Goal: Task Accomplishment & Management: Manage account settings

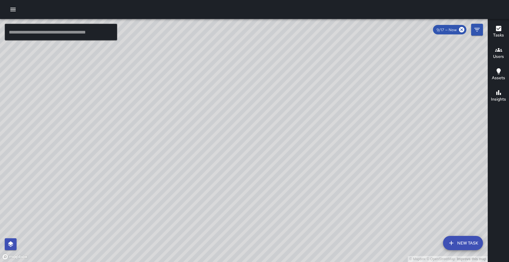
click at [13, 9] on icon "button" at bounding box center [12, 10] width 5 height 4
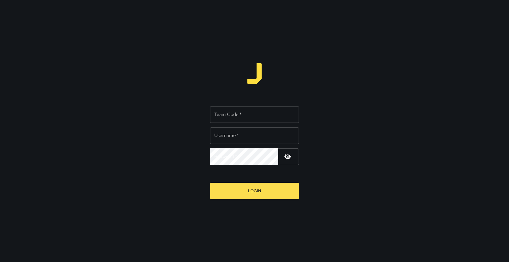
click at [263, 117] on input "Team Code   *" at bounding box center [254, 114] width 89 height 17
type input "****"
click at [246, 138] on input "Username   *" at bounding box center [254, 135] width 89 height 17
type input "**********"
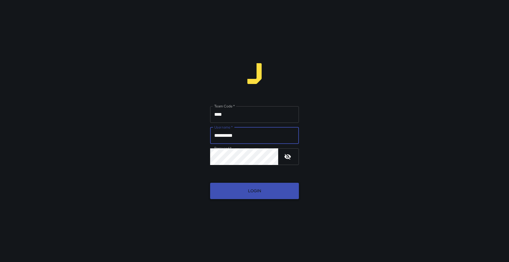
click at [251, 192] on button "Login" at bounding box center [254, 190] width 89 height 16
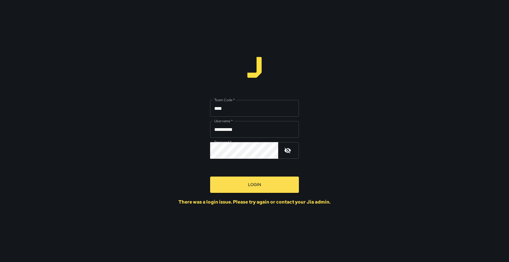
click at [238, 109] on input "****" at bounding box center [254, 108] width 89 height 17
click at [219, 109] on input "****" at bounding box center [254, 108] width 89 height 17
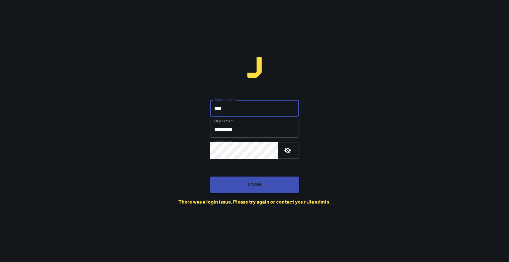
click at [253, 189] on button "Login" at bounding box center [254, 184] width 89 height 16
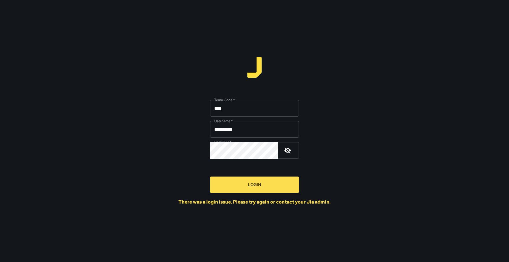
click at [224, 109] on input "****" at bounding box center [254, 108] width 89 height 17
type input "*"
type input "****"
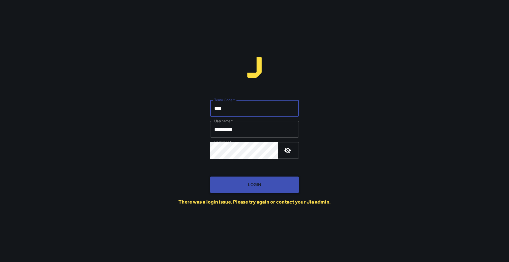
click at [240, 183] on button "Login" at bounding box center [254, 184] width 89 height 16
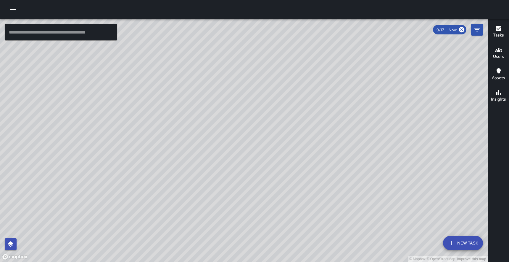
drag, startPoint x: 248, startPoint y: 181, endPoint x: 197, endPoint y: 128, distance: 74.2
click at [197, 128] on div "© Mapbox © OpenStreetMap Improve this map" at bounding box center [244, 140] width 488 height 243
click at [15, 8] on icon "button" at bounding box center [12, 10] width 5 height 4
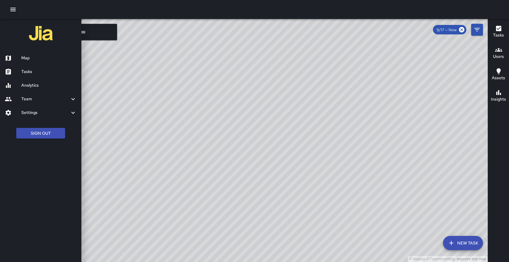
click at [59, 83] on h6 "Analytics" at bounding box center [48, 85] width 55 height 7
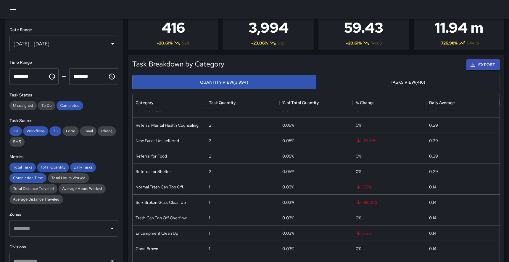
scroll to position [22, 0]
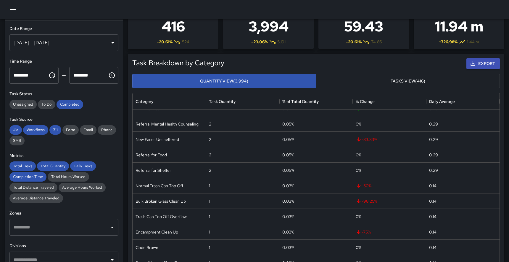
click at [69, 41] on div "Sep 11, 2025 - Sep 17, 2025" at bounding box center [63, 42] width 109 height 17
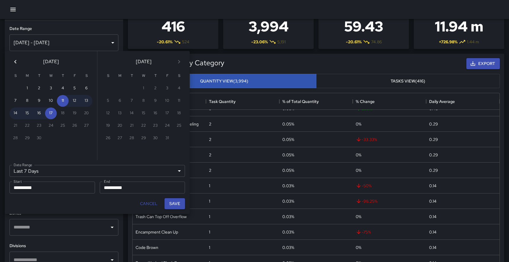
click at [17, 60] on icon "Previous month" at bounding box center [15, 61] width 7 height 7
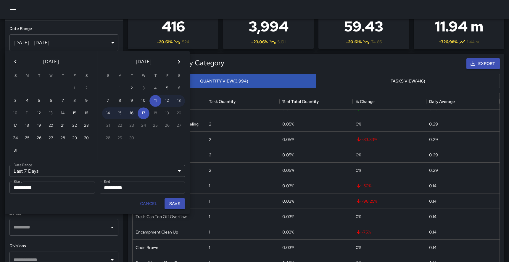
click at [17, 60] on icon "Previous month" at bounding box center [15, 61] width 7 height 7
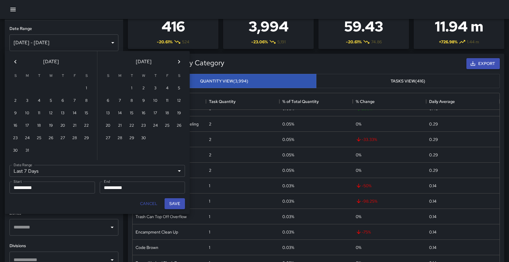
click at [17, 60] on icon "Previous month" at bounding box center [15, 61] width 7 height 7
click at [51, 89] on button "1" at bounding box center [51, 88] width 12 height 12
type input "******"
type input "**********"
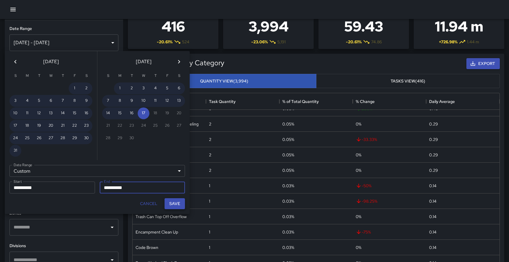
click at [175, 205] on button "Save" at bounding box center [175, 203] width 20 height 11
type input "**********"
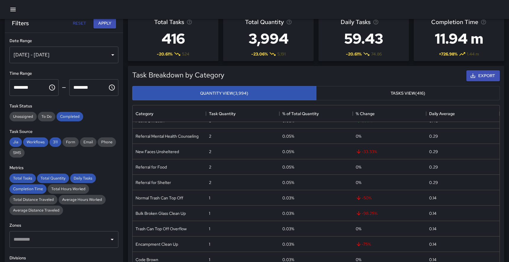
scroll to position [0, 0]
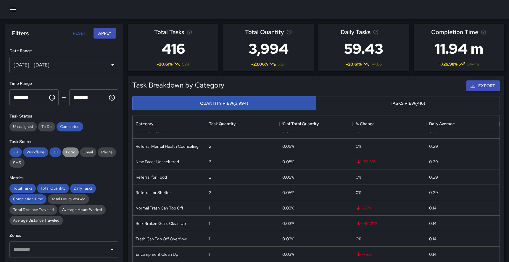
click at [72, 150] on span "Form" at bounding box center [70, 151] width 16 height 5
click at [91, 150] on span "Email" at bounding box center [88, 151] width 17 height 5
click at [108, 153] on span "Phone" at bounding box center [107, 151] width 18 height 5
click at [19, 162] on span "SMS" at bounding box center [16, 162] width 15 height 5
click at [106, 34] on button "Apply" at bounding box center [105, 33] width 23 height 11
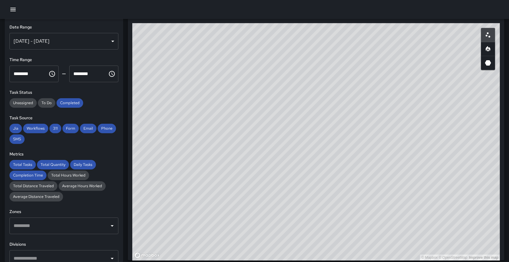
scroll to position [324, 0]
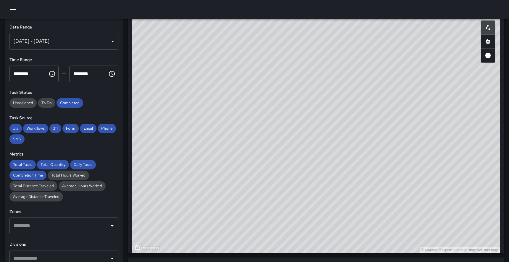
drag, startPoint x: 238, startPoint y: 130, endPoint x: 91, endPoint y: 122, distance: 147.1
click at [91, 122] on div "**********" at bounding box center [252, 90] width 514 height 791
drag, startPoint x: 201, startPoint y: 178, endPoint x: 132, endPoint y: 97, distance: 106.0
click at [132, 97] on div "© Mapbox © OpenStreetMap Improve this map" at bounding box center [316, 134] width 368 height 237
drag, startPoint x: 320, startPoint y: 111, endPoint x: 153, endPoint y: 119, distance: 166.9
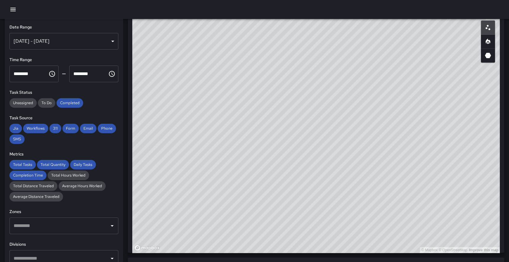
click at [153, 119] on div "© Mapbox © OpenStreetMap Improve this map" at bounding box center [316, 134] width 368 height 237
drag, startPoint x: 244, startPoint y: 164, endPoint x: 210, endPoint y: 120, distance: 54.7
click at [210, 120] on div "© Mapbox © OpenStreetMap Improve this map" at bounding box center [316, 134] width 368 height 237
drag, startPoint x: 270, startPoint y: 146, endPoint x: 311, endPoint y: 225, distance: 89.6
click at [311, 225] on div "© Mapbox © OpenStreetMap Improve this map" at bounding box center [316, 134] width 368 height 237
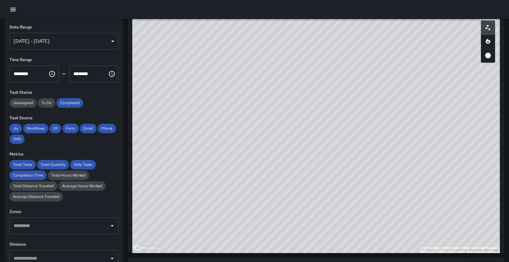
drag, startPoint x: 376, startPoint y: 196, endPoint x: 415, endPoint y: 248, distance: 64.2
click at [415, 248] on div "© Mapbox © OpenStreetMap Improve this map" at bounding box center [316, 134] width 368 height 237
drag, startPoint x: 400, startPoint y: 210, endPoint x: 403, endPoint y: 195, distance: 14.5
click at [403, 195] on div "© Mapbox © OpenStreetMap Improve this map" at bounding box center [316, 134] width 368 height 237
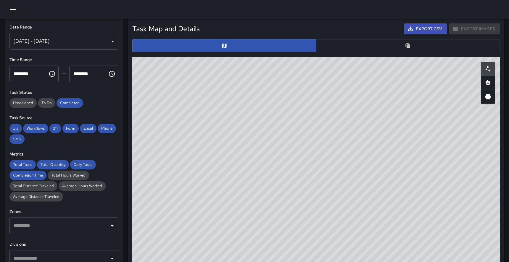
scroll to position [283, 0]
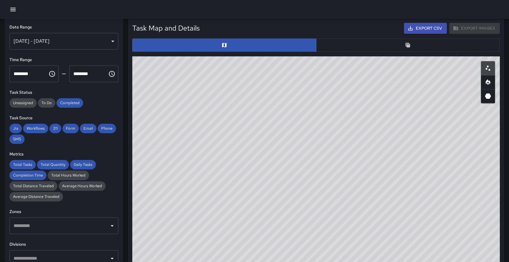
drag, startPoint x: 275, startPoint y: 80, endPoint x: 279, endPoint y: 79, distance: 4.2
click at [279, 79] on div "© Mapbox © OpenStreetMap Improve this map" at bounding box center [316, 174] width 368 height 237
click at [389, 45] on button "button" at bounding box center [408, 45] width 184 height 13
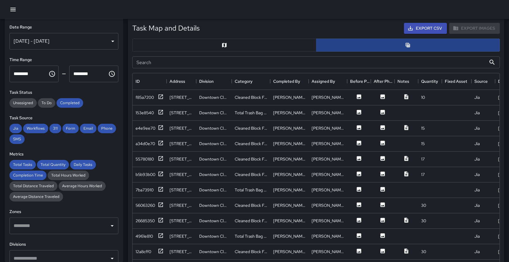
scroll to position [0, 0]
type button "table"
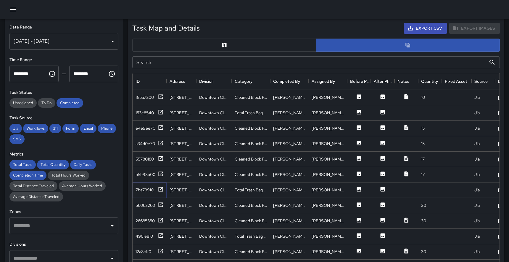
click at [162, 186] on icon at bounding box center [161, 189] width 6 height 6
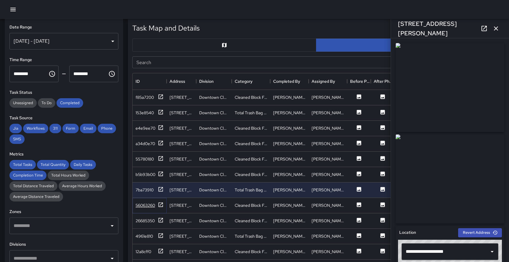
click at [160, 205] on icon at bounding box center [161, 204] width 4 height 4
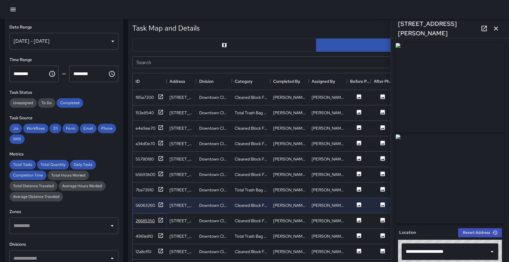
click at [160, 220] on icon at bounding box center [161, 219] width 4 height 4
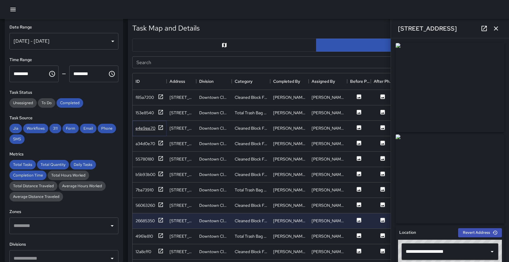
click at [161, 127] on icon at bounding box center [161, 127] width 4 height 4
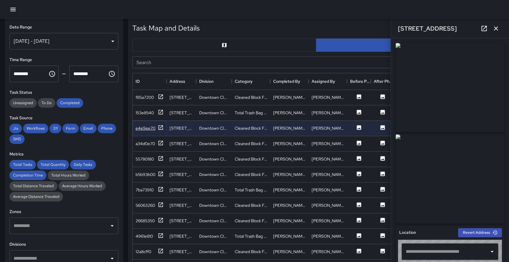
type input "**********"
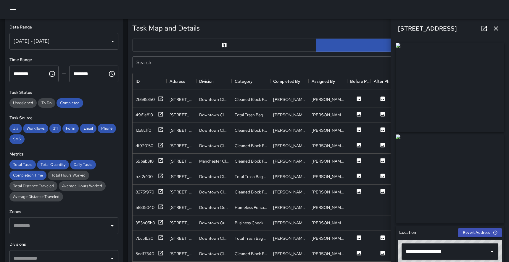
scroll to position [123, 0]
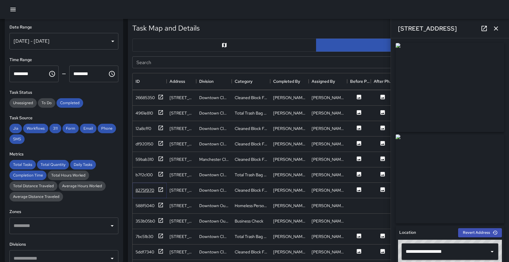
click at [161, 190] on icon at bounding box center [161, 189] width 6 height 6
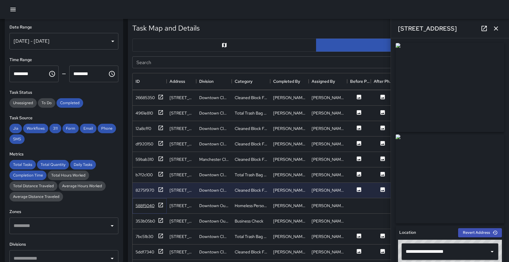
click at [162, 205] on icon at bounding box center [161, 205] width 6 height 6
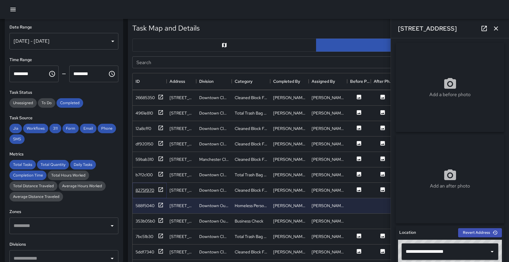
click at [161, 187] on icon at bounding box center [161, 189] width 6 height 6
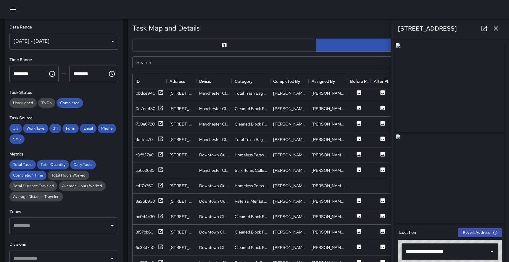
scroll to position [361, 0]
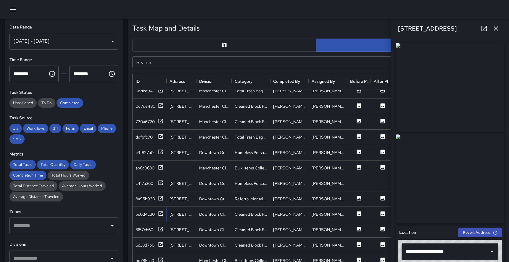
click at [159, 212] on icon at bounding box center [161, 213] width 6 height 6
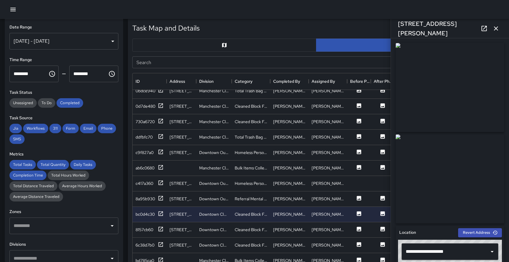
click at [496, 28] on icon "button" at bounding box center [496, 28] width 7 height 7
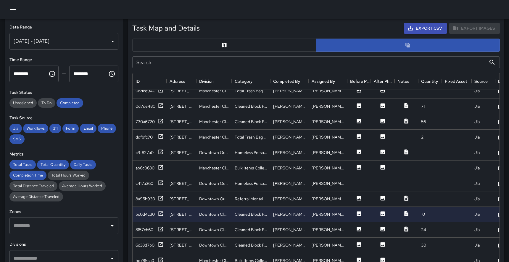
click at [41, 30] on h6 "Date Range" at bounding box center [63, 27] width 109 height 7
click at [11, 8] on icon "button" at bounding box center [12, 10] width 5 height 4
